Goal: Task Accomplishment & Management: Use online tool/utility

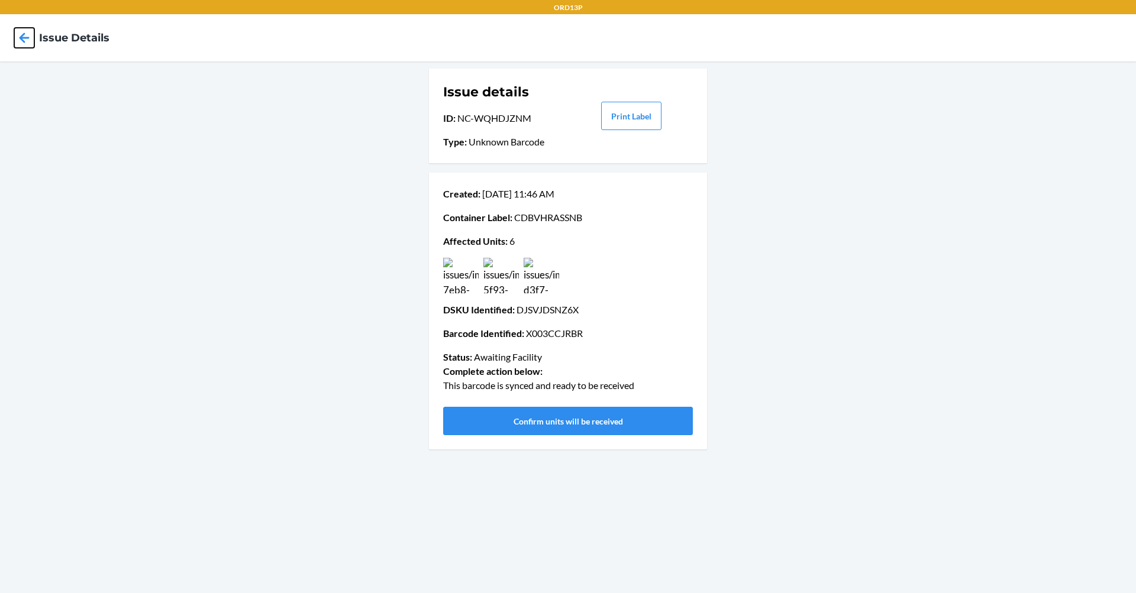
click at [23, 47] on icon at bounding box center [24, 38] width 20 height 20
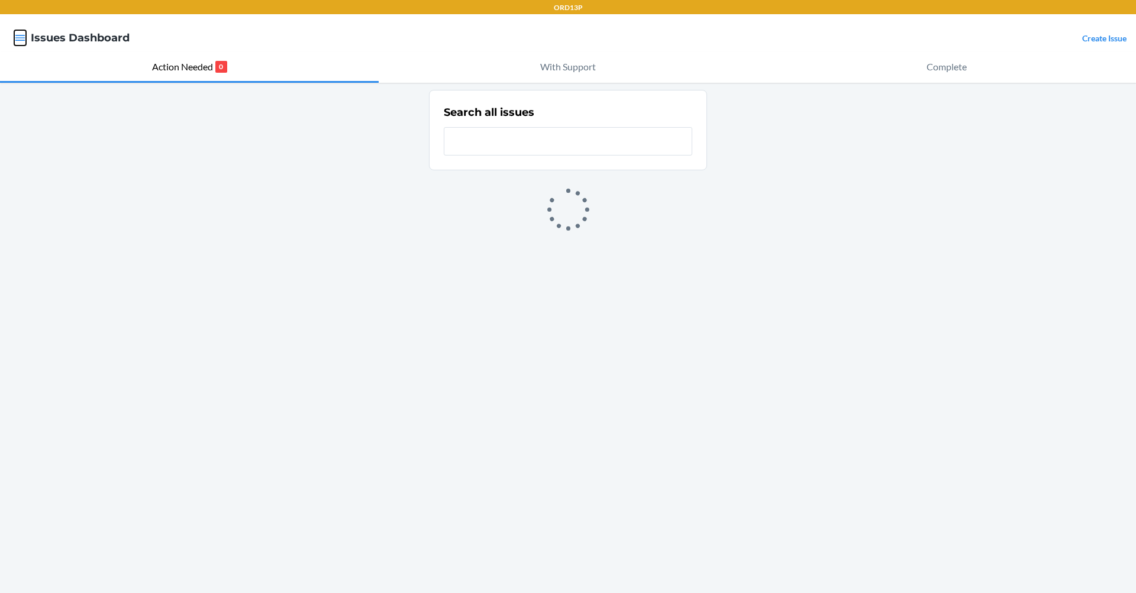
click at [25, 38] on icon "button" at bounding box center [20, 38] width 10 height 6
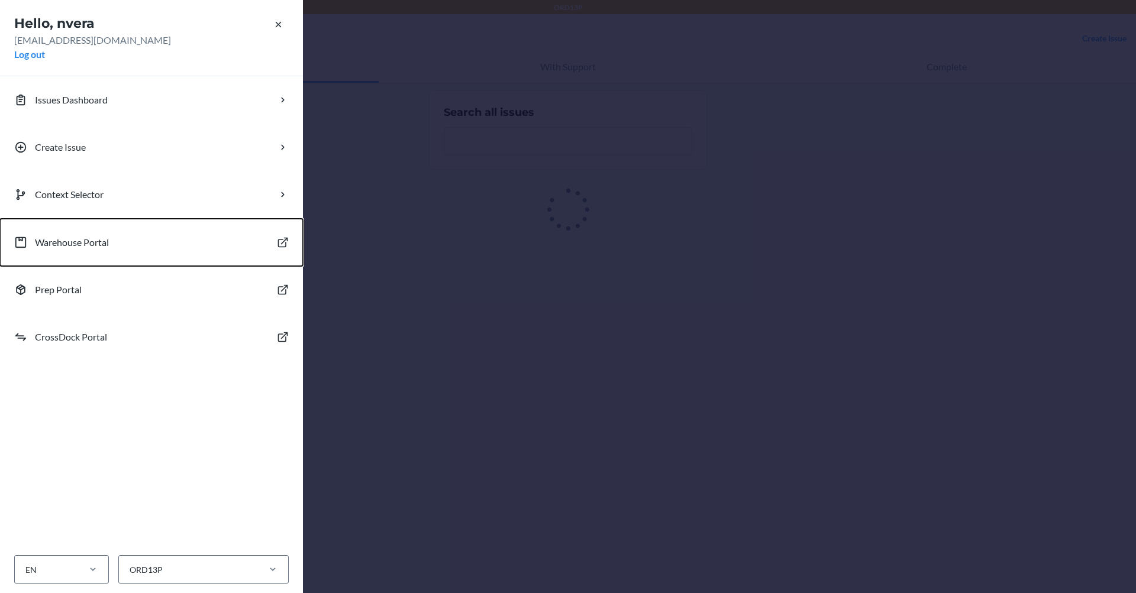
click at [104, 240] on p "Warehouse Portal" at bounding box center [72, 242] width 74 height 14
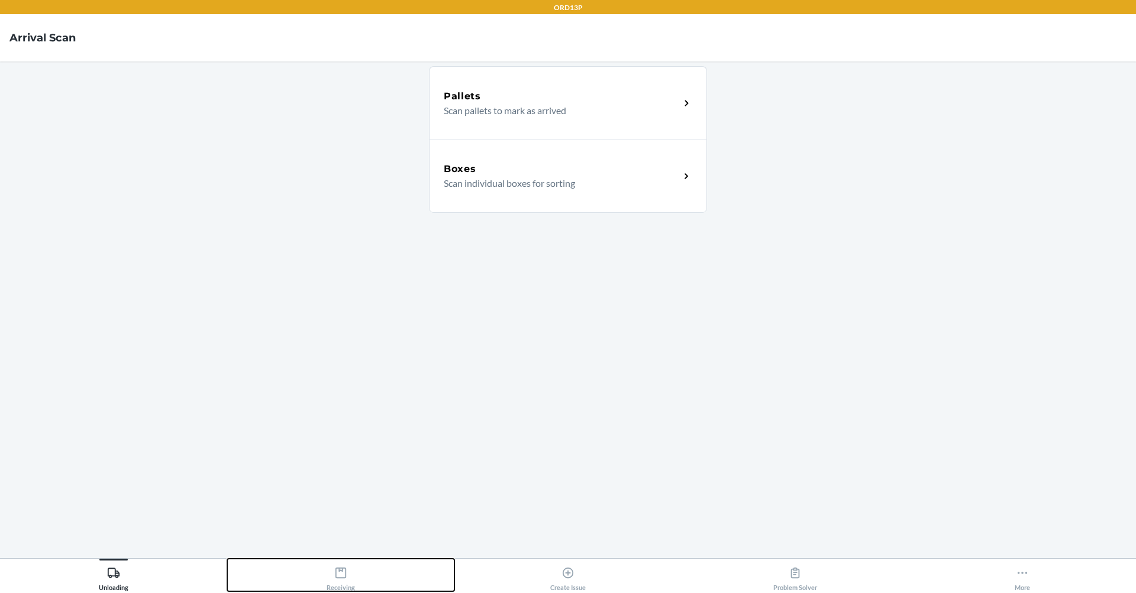
click at [350, 570] on div "Receiving" at bounding box center [341, 577] width 28 height 30
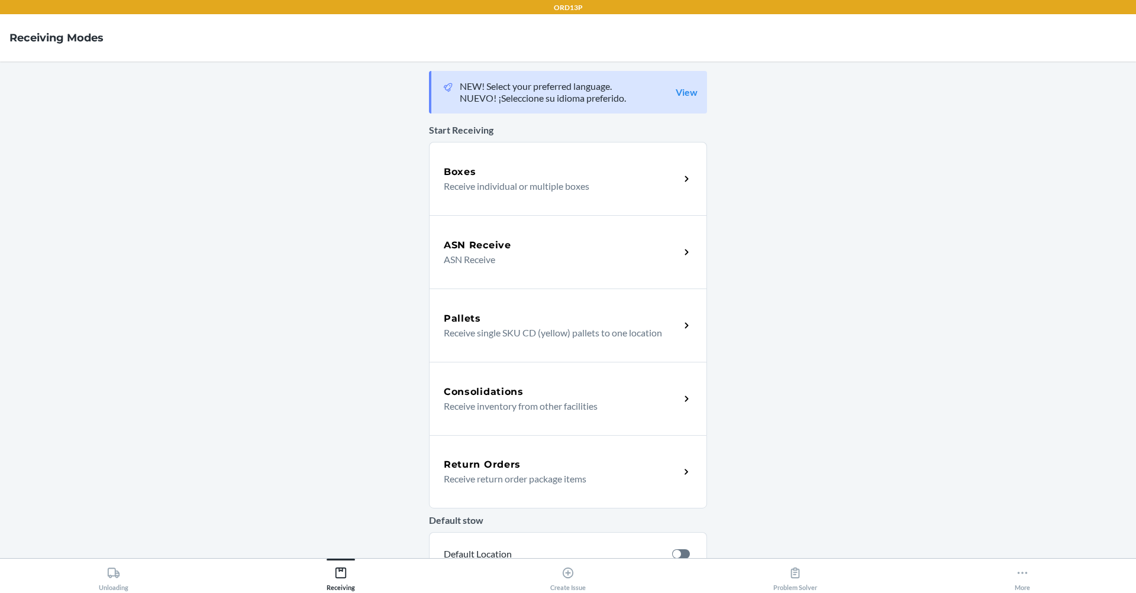
click at [541, 179] on p "Receive individual or multiple boxes" at bounding box center [557, 186] width 227 height 14
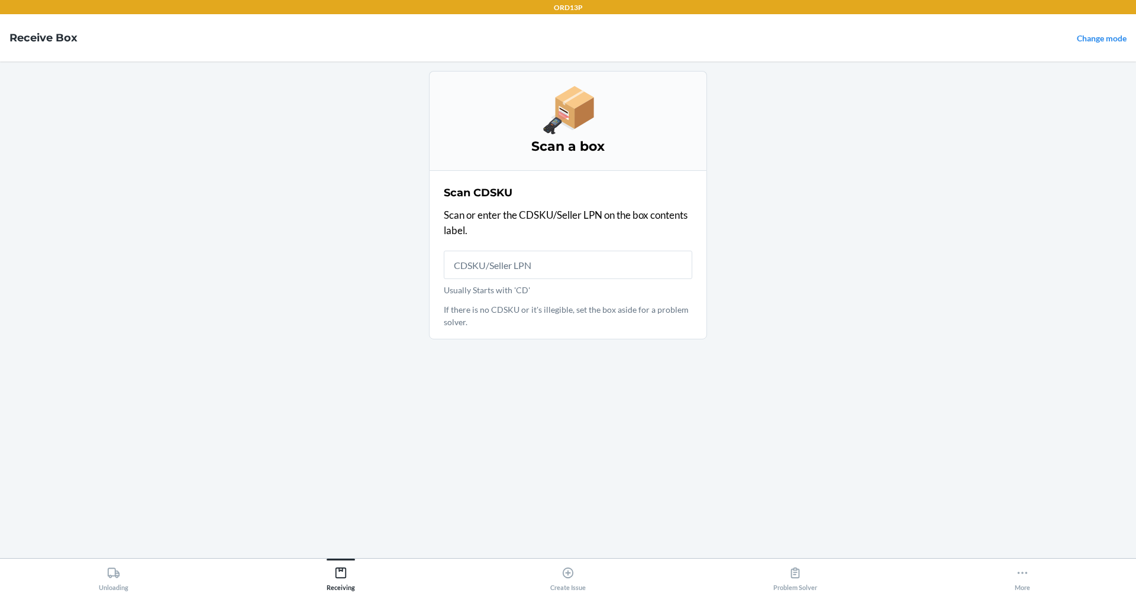
click at [524, 271] on input "Usually Starts with 'CD'" at bounding box center [568, 265] width 248 height 28
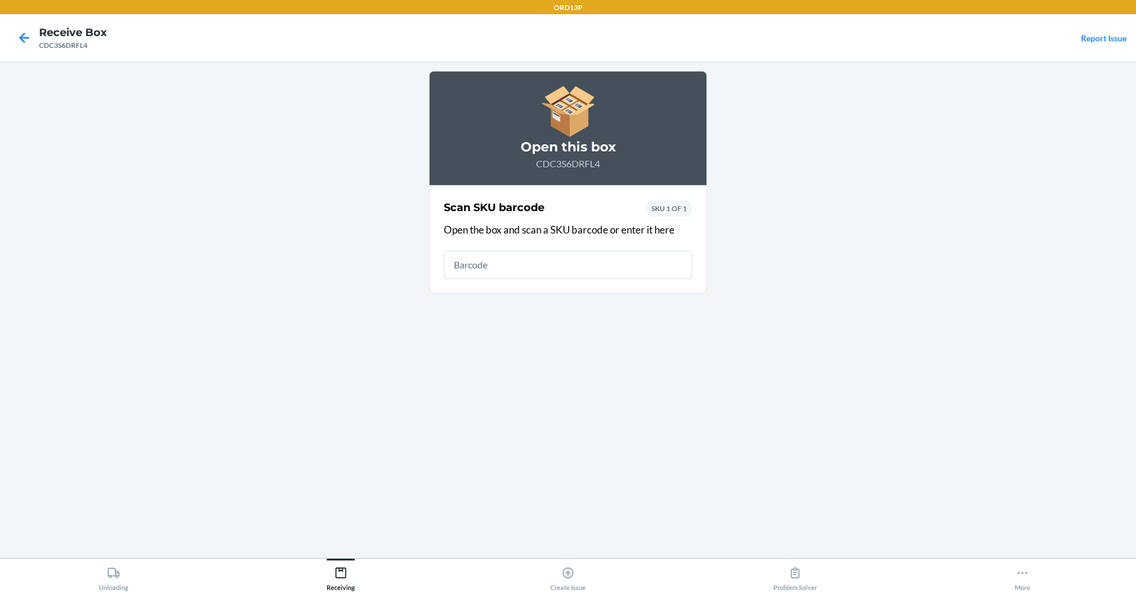
click at [524, 264] on input "text" at bounding box center [568, 265] width 248 height 28
type input "D9RADHJM9LY"
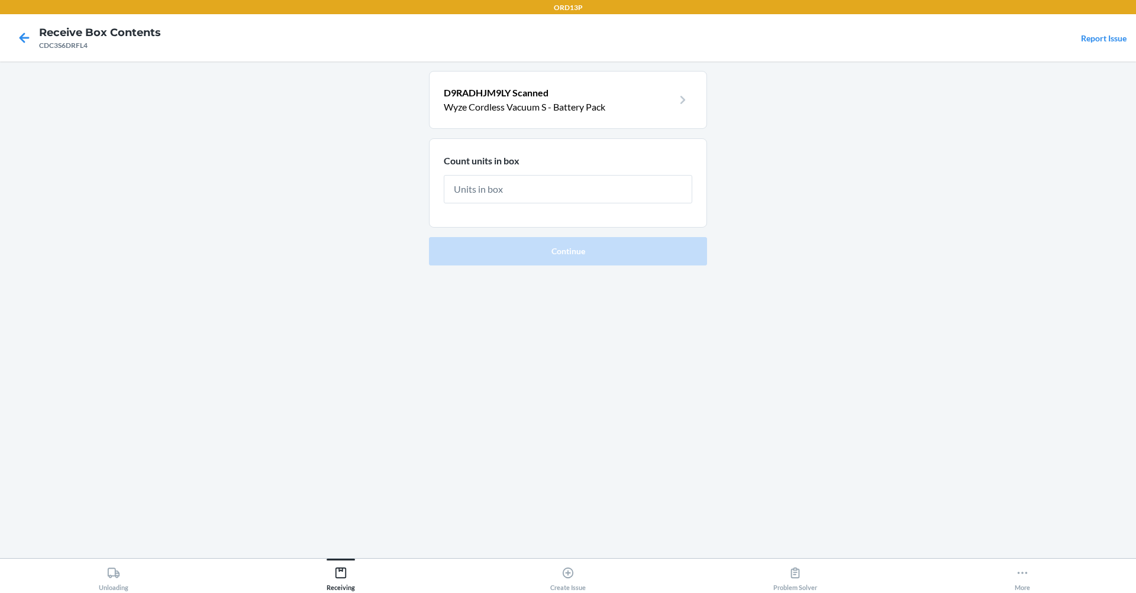
click at [549, 199] on input "text" at bounding box center [568, 189] width 248 height 28
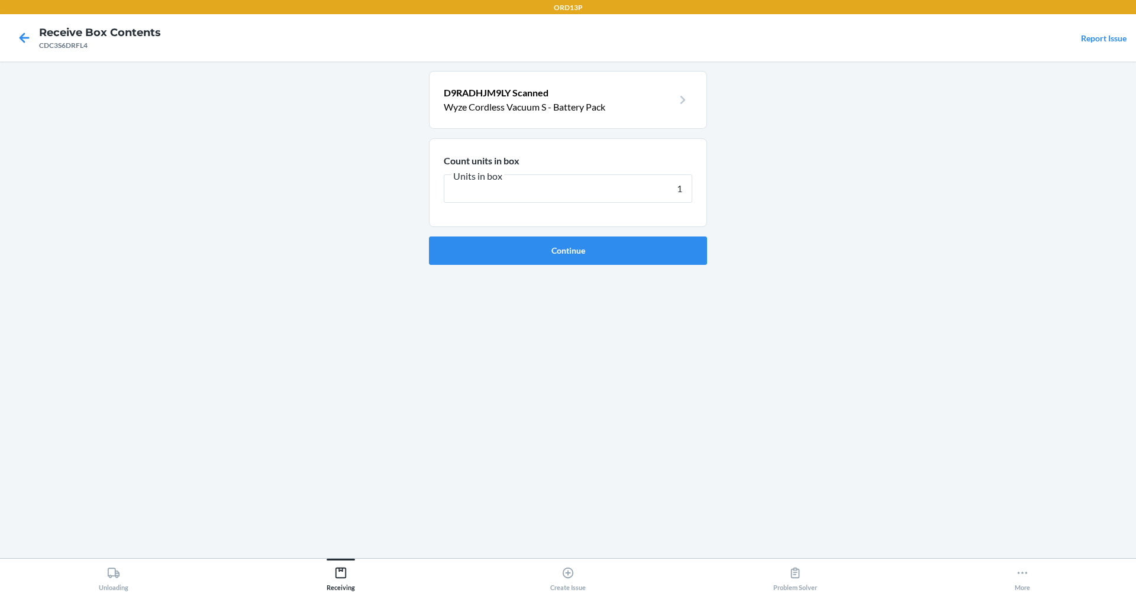
type input "12"
click button "Continue" at bounding box center [568, 251] width 278 height 28
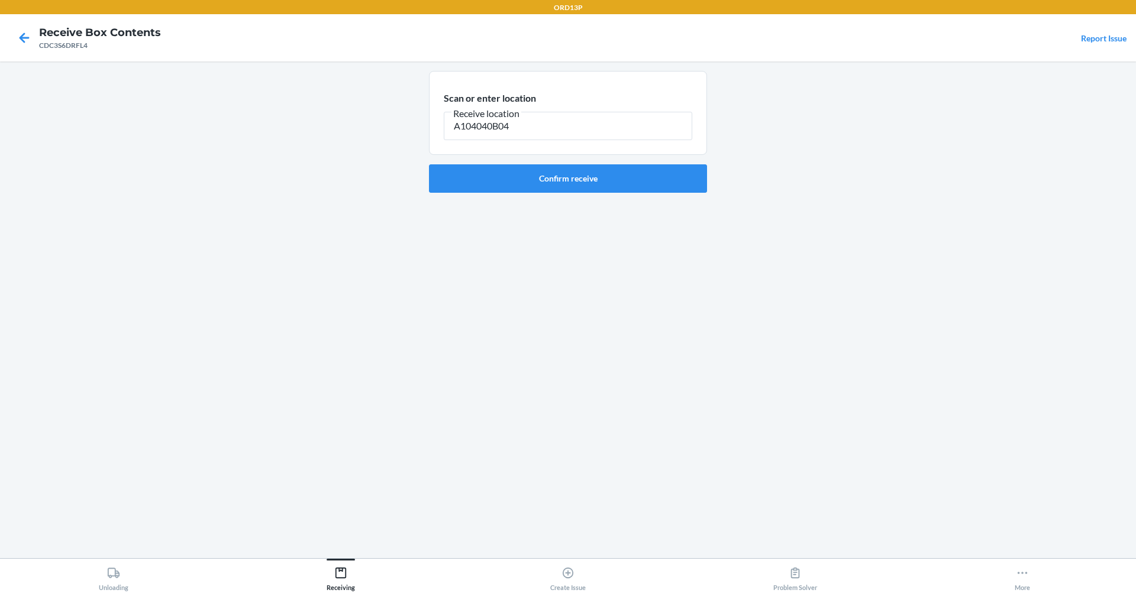
type input "A104040B04"
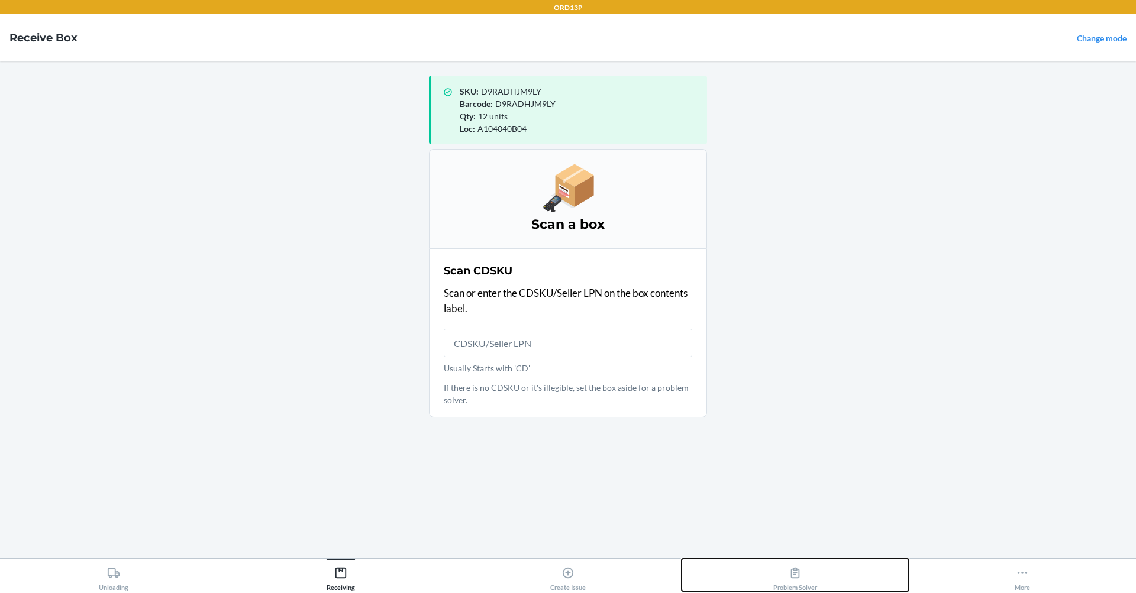
click at [796, 582] on div "Problem Solver" at bounding box center [795, 577] width 44 height 30
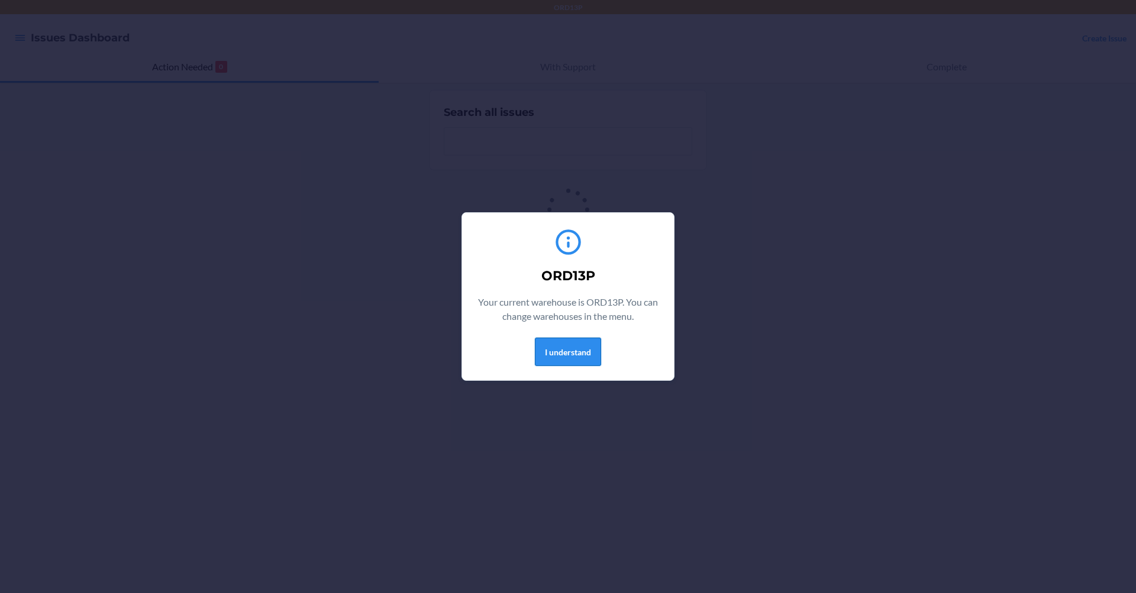
click at [598, 341] on button "I understand" at bounding box center [568, 352] width 66 height 28
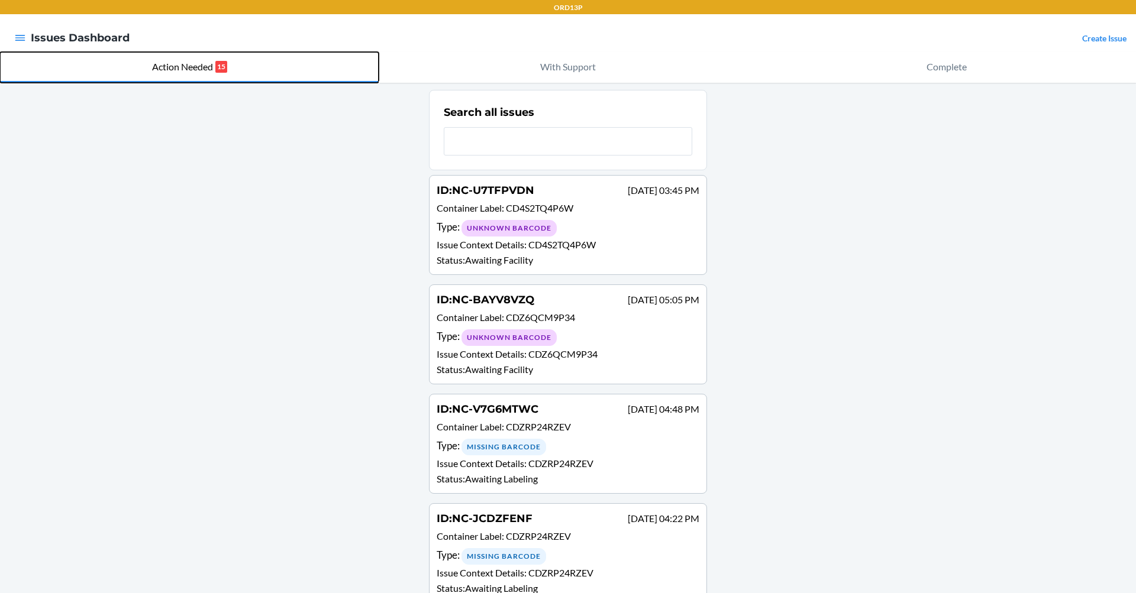
click at [208, 67] on p "Action Needed" at bounding box center [182, 67] width 61 height 14
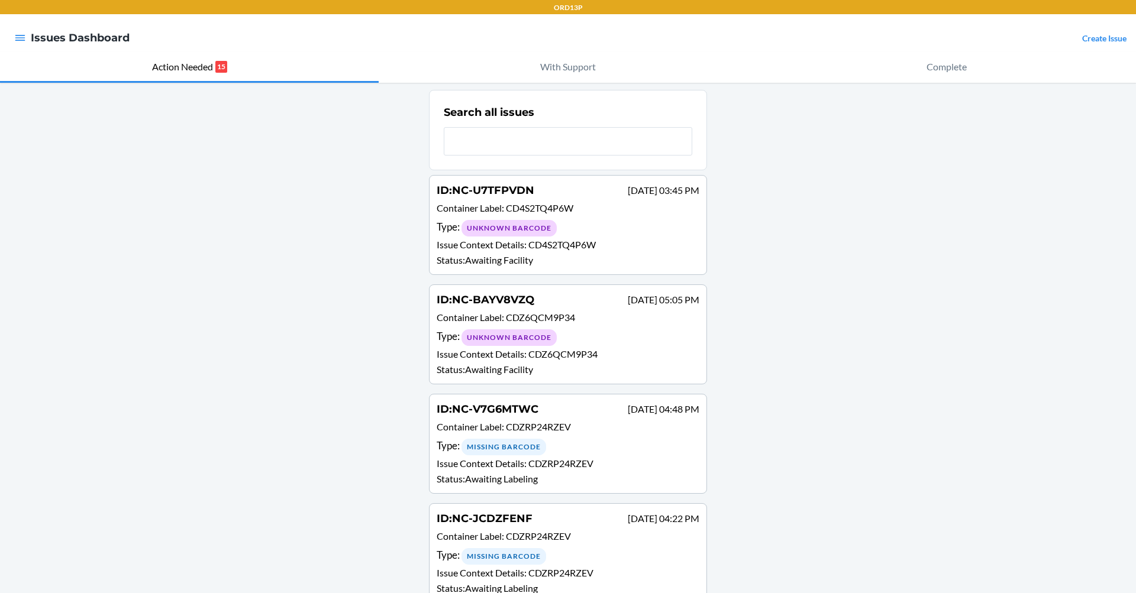
click at [581, 221] on div "Type : Unknown Barcode" at bounding box center [568, 228] width 263 height 17
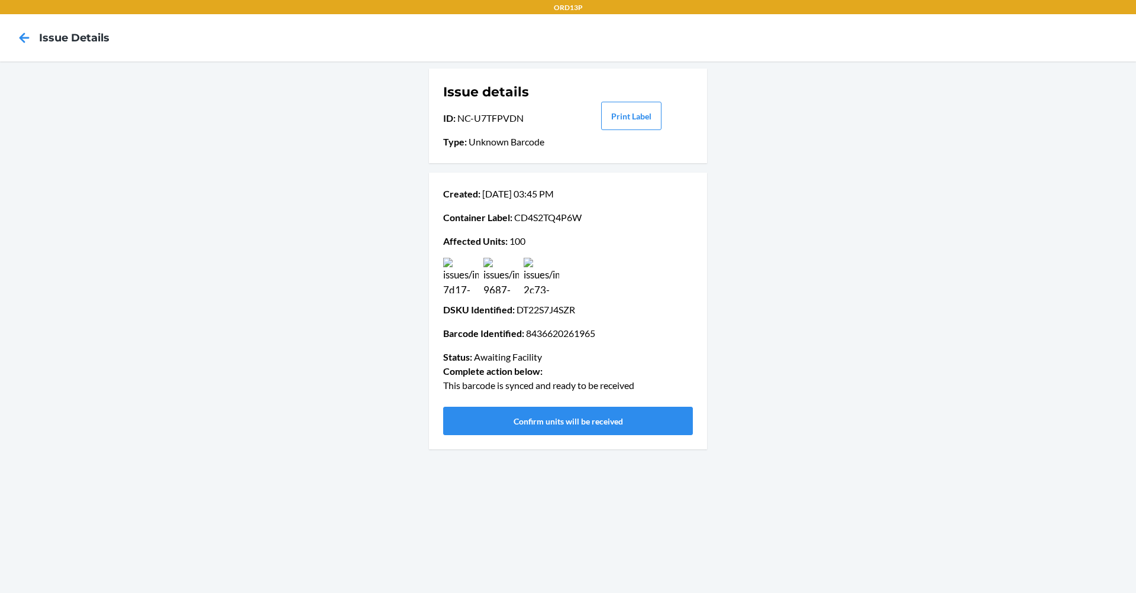
click at [533, 267] on img at bounding box center [541, 275] width 35 height 35
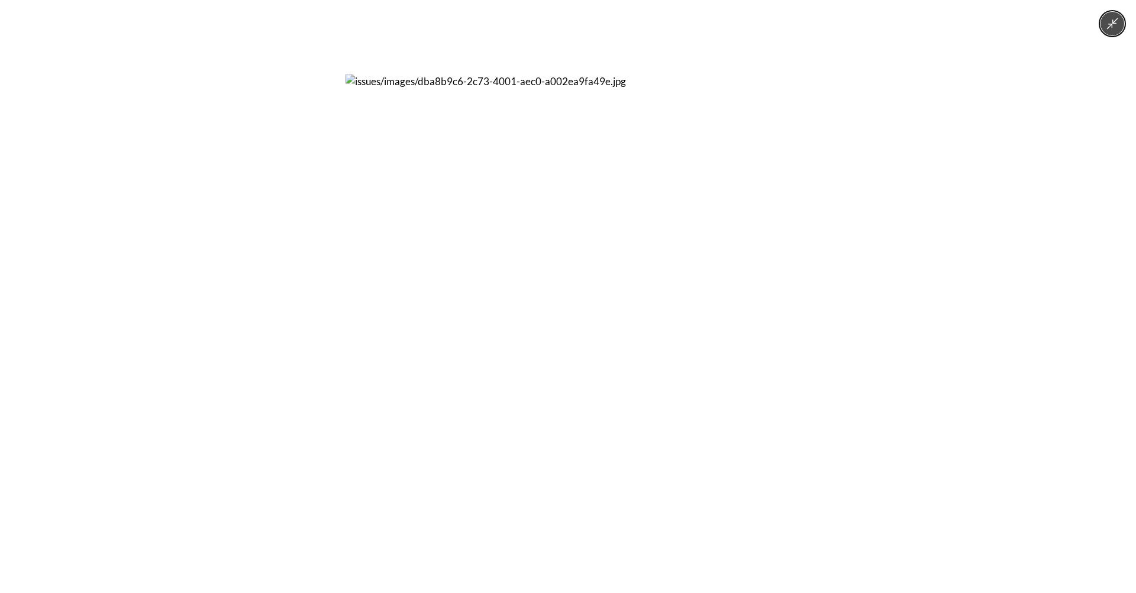
click at [1115, 21] on icon "Minimize image" at bounding box center [1112, 23] width 11 height 11
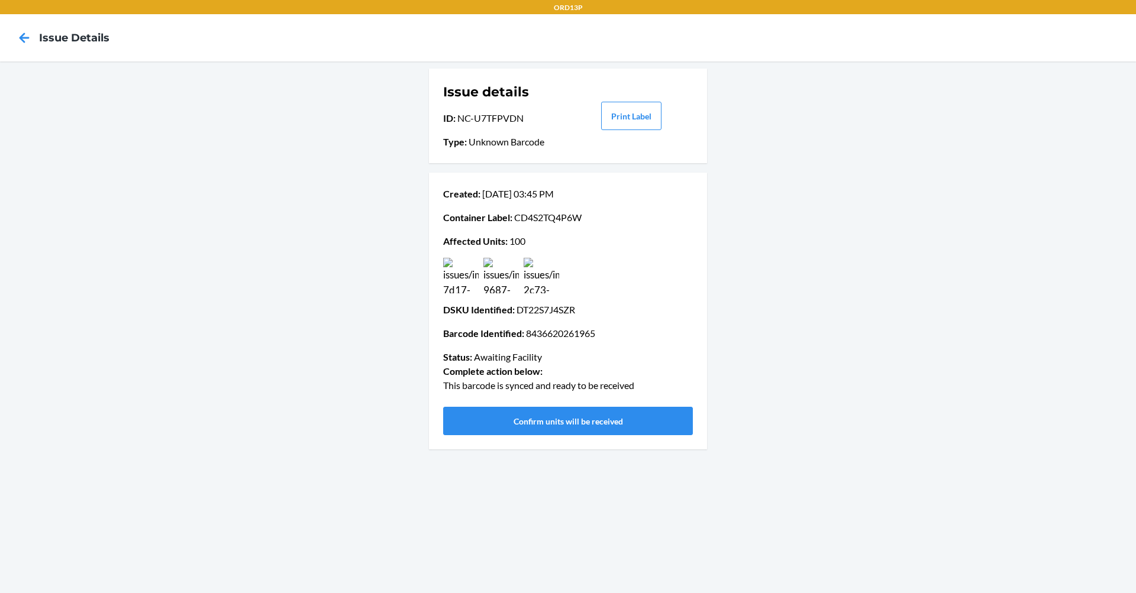
click at [540, 288] on img at bounding box center [541, 275] width 35 height 35
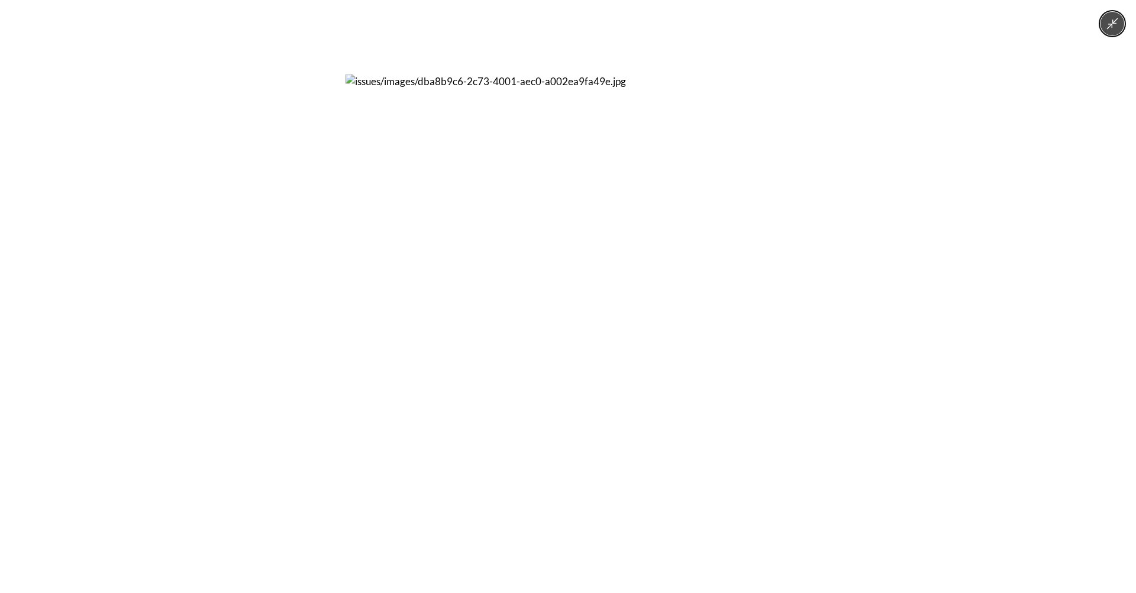
click at [1108, 25] on icon "Minimize image" at bounding box center [1112, 23] width 13 height 13
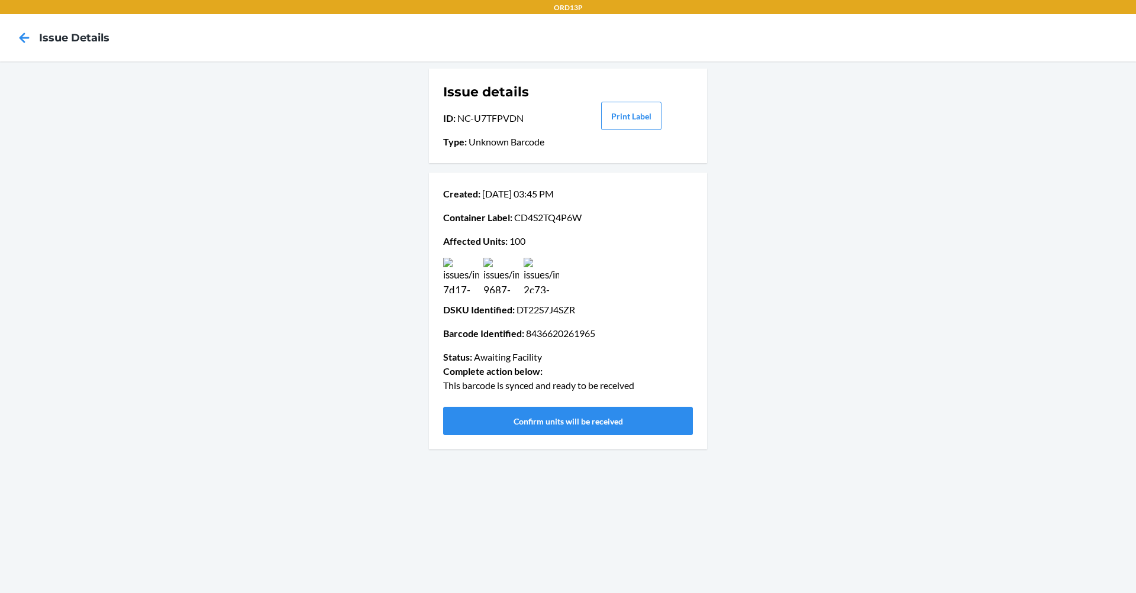
click at [527, 272] on img at bounding box center [541, 275] width 35 height 35
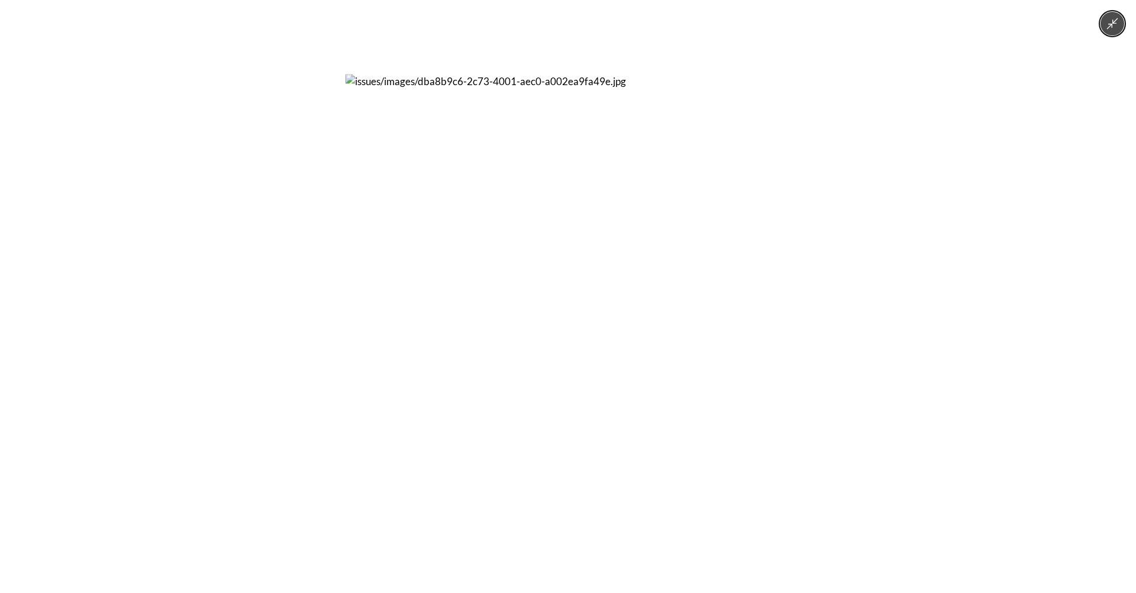
click at [1118, 27] on icon "Minimize image" at bounding box center [1112, 23] width 13 height 13
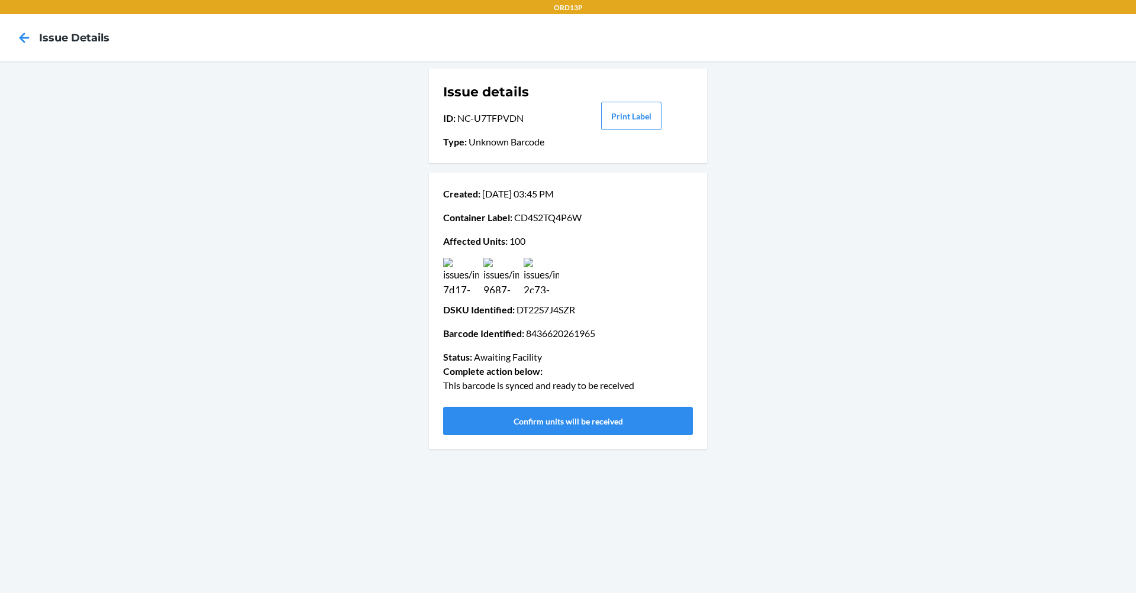
drag, startPoint x: 467, startPoint y: 145, endPoint x: 553, endPoint y: 144, distance: 85.2
click at [553, 144] on p "Type : Unknown Barcode" at bounding box center [505, 142] width 124 height 14
click at [893, 387] on div "Issue details ID : NC-U7TFPVDN Type : Unknown Barcode Print Label Created : Sep…" at bounding box center [568, 328] width 1136 height 532
click at [549, 288] on img at bounding box center [541, 275] width 35 height 35
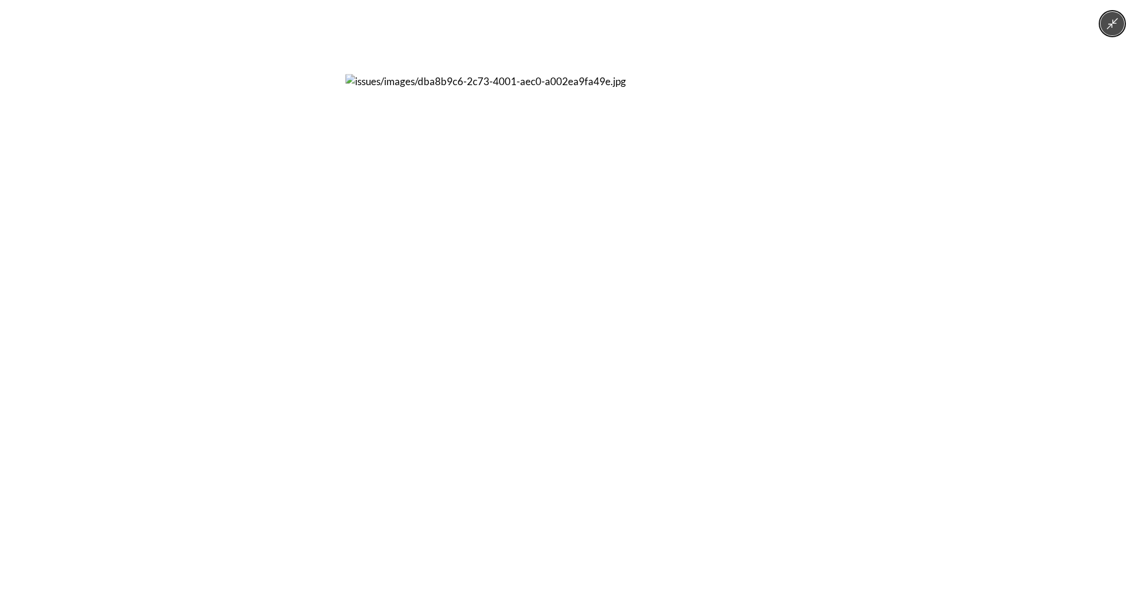
click at [1122, 23] on button "Minimize image" at bounding box center [1112, 24] width 24 height 24
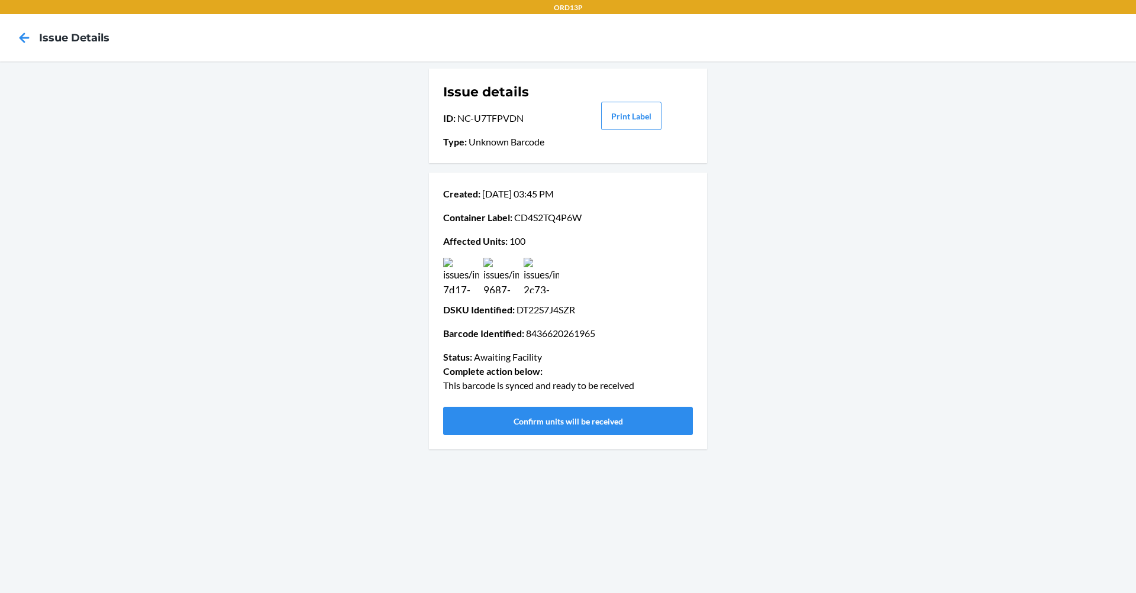
click at [538, 266] on img at bounding box center [541, 275] width 35 height 35
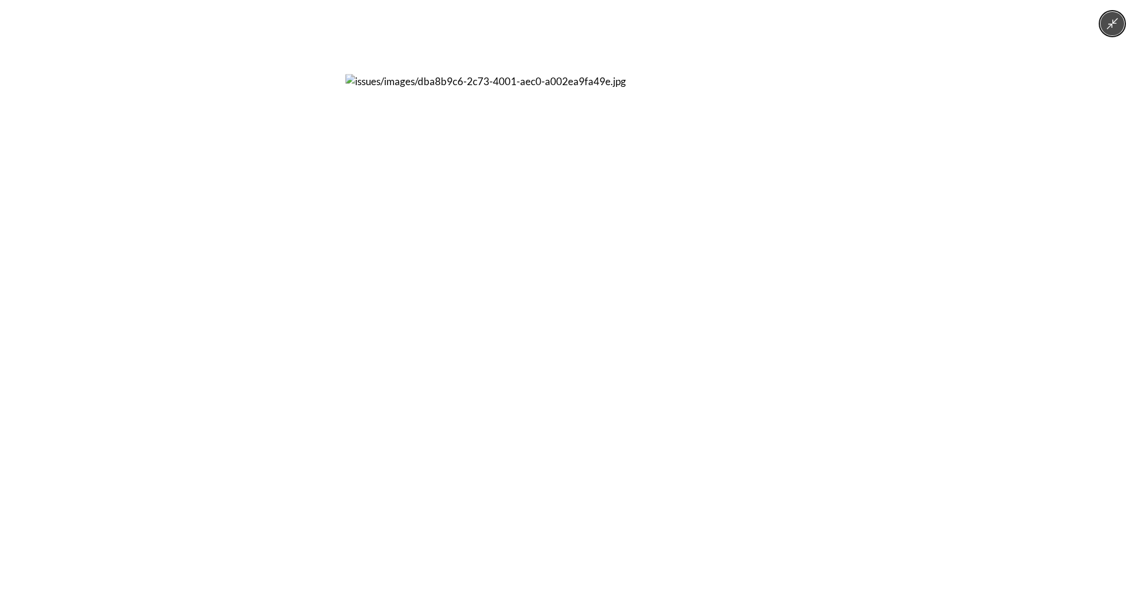
click at [1116, 31] on button "Minimize image" at bounding box center [1112, 24] width 24 height 24
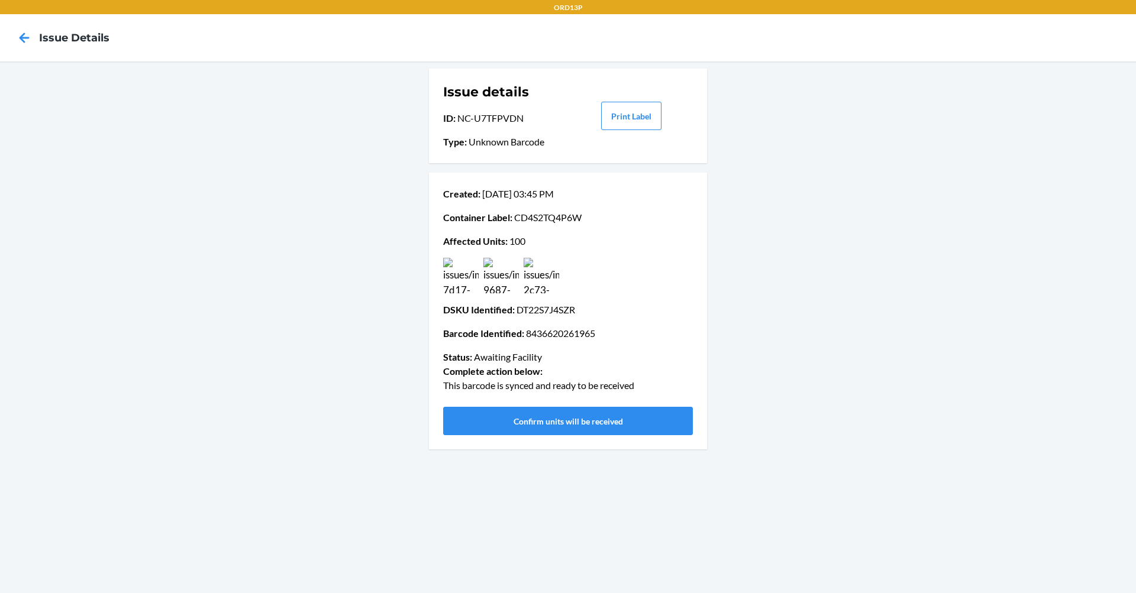
click at [566, 334] on p "Barcode Identified : 8436620261965" at bounding box center [568, 334] width 250 height 14
copy p "8436620261965"
click at [525, 283] on img at bounding box center [541, 275] width 35 height 35
